Goal: Information Seeking & Learning: Learn about a topic

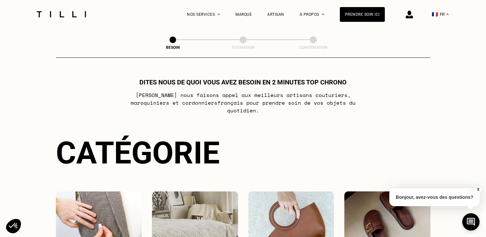
select select "FR"
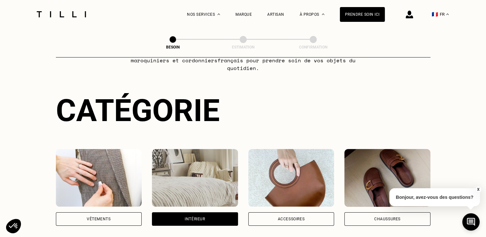
scroll to position [31, 0]
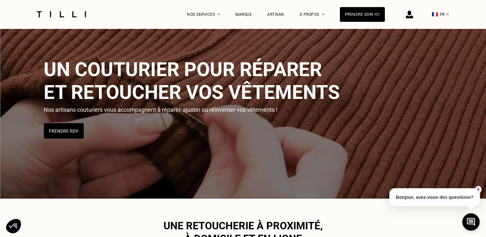
scroll to position [1458, 0]
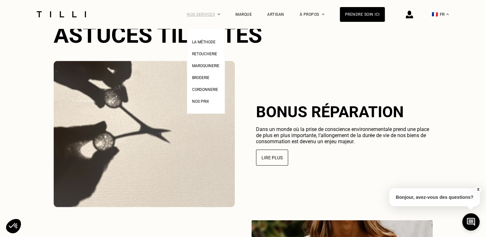
click at [220, 17] on div "Nos services" at bounding box center [203, 14] width 33 height 29
click at [217, 53] on span "Retoucherie" at bounding box center [204, 54] width 25 height 5
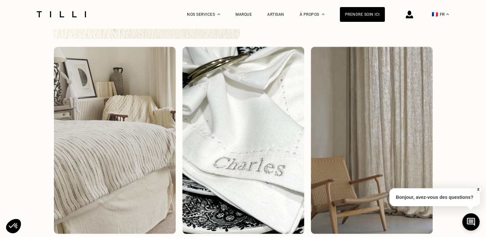
scroll to position [932, 0]
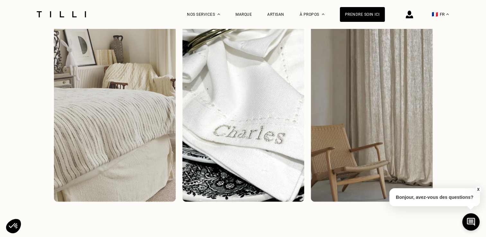
click at [479, 186] on button "X" at bounding box center [478, 189] width 6 height 7
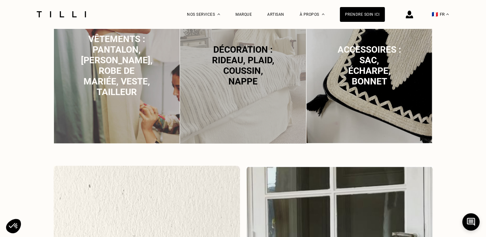
scroll to position [418, 0]
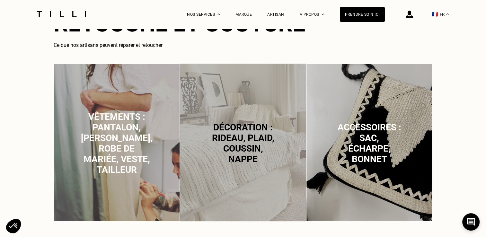
click at [116, 138] on span "Vêtements : pantalon, [PERSON_NAME], robe de mariée, veste, tailleur" at bounding box center [117, 144] width 72 height 64
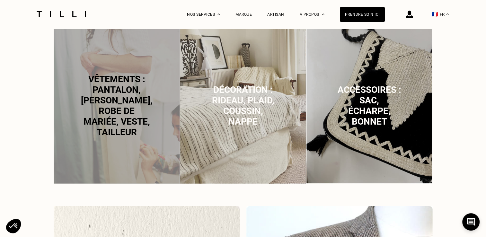
scroll to position [444, 0]
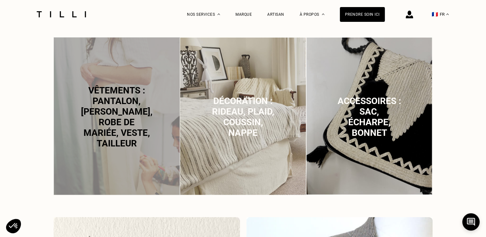
click at [359, 117] on p "Accessoires : sac, écharpe, bonnet" at bounding box center [370, 117] width 64 height 42
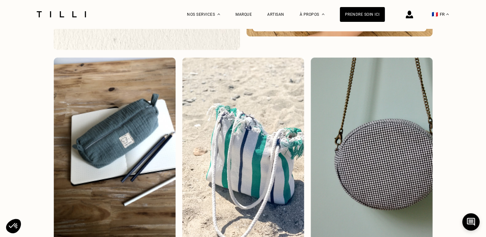
scroll to position [798, 0]
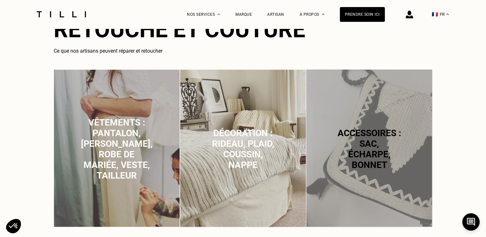
click at [117, 133] on span "Vêtements : pantalon, [PERSON_NAME], robe de mariée, veste, tailleur" at bounding box center [117, 149] width 72 height 64
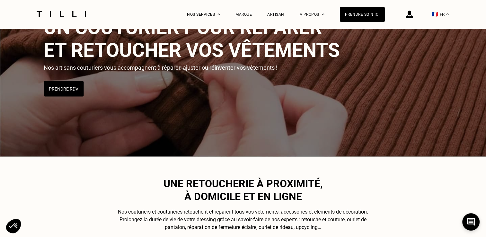
scroll to position [0, 0]
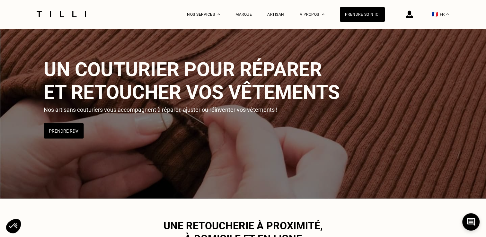
select select "FR"
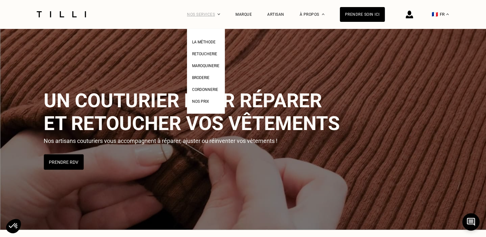
click at [209, 20] on div "Nos services" at bounding box center [203, 14] width 33 height 29
click at [207, 106] on li "Nos prix" at bounding box center [205, 101] width 27 height 12
click at [206, 103] on span "Nos prix" at bounding box center [200, 101] width 17 height 5
select select "FR"
